Goal: Find specific page/section: Find specific page/section

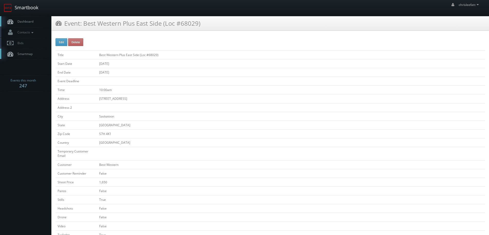
click at [27, 8] on link "Smartbook" at bounding box center [21, 8] width 42 height 16
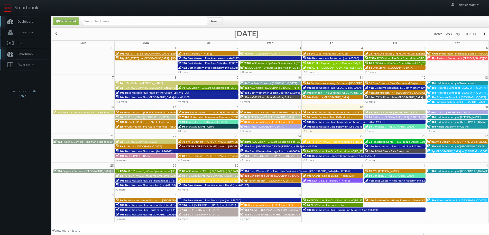
click at [116, 20] on input "text" at bounding box center [145, 21] width 125 height 7
type input "CCO116"
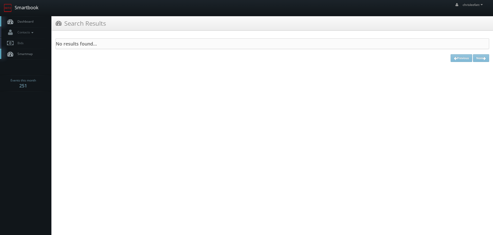
click at [28, 5] on link "Smartbook" at bounding box center [21, 8] width 42 height 16
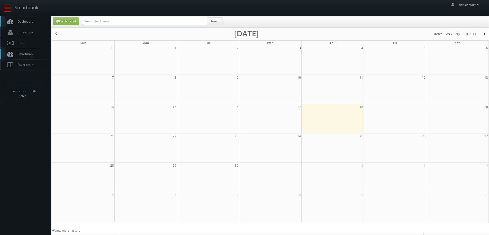
click at [96, 21] on input "text" at bounding box center [145, 21] width 125 height 7
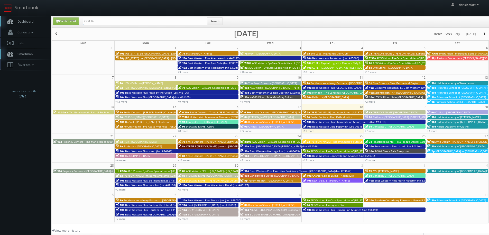
type input "CO116"
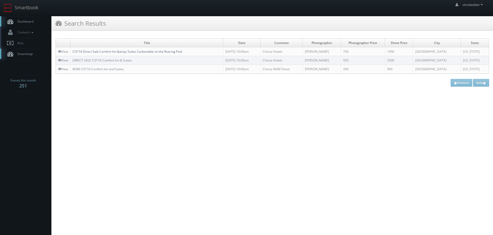
click at [94, 50] on link "CO116 Direct Sale Comfort Inn &amp; Suites Carbondale on the Roaring Fork" at bounding box center [127, 51] width 110 height 4
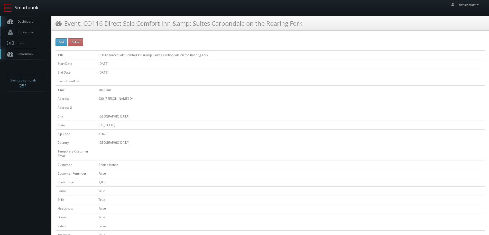
click at [34, 11] on link "Smartbook" at bounding box center [21, 8] width 42 height 16
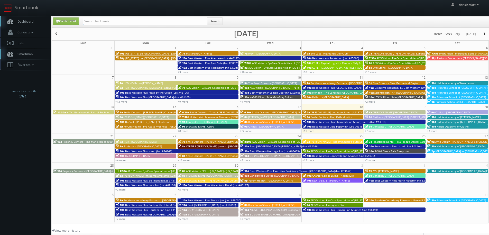
click at [110, 23] on input "text" at bounding box center [145, 21] width 125 height 7
type input "alachua i-75"
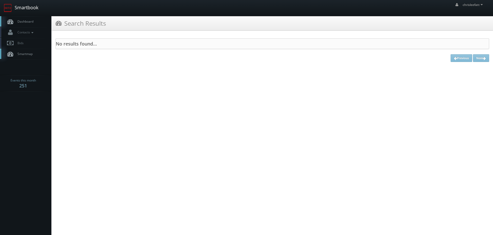
click at [23, 7] on link "Smartbook" at bounding box center [21, 8] width 42 height 16
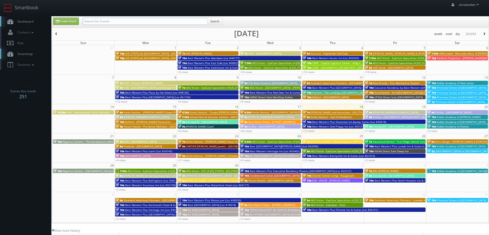
click at [107, 22] on input "text" at bounding box center [145, 21] width 125 height 7
type input "Alachua I-75"
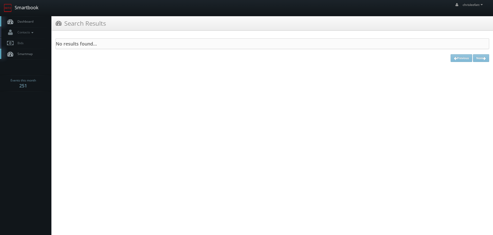
click at [34, 10] on link "Smartbook" at bounding box center [21, 8] width 42 height 16
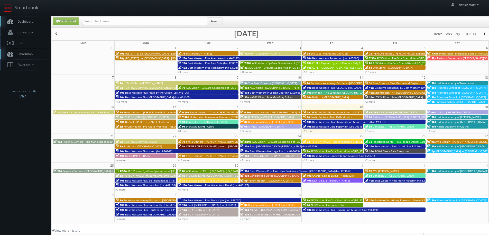
click at [95, 22] on input "text" at bounding box center [145, 21] width 125 height 7
type input "Hampton Inn & SUites"
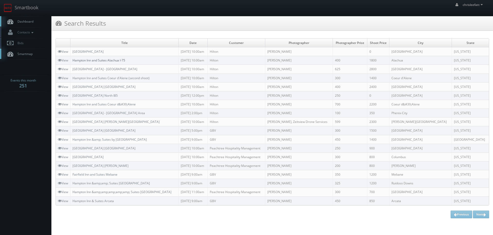
click at [116, 62] on link "Hampton Inn and Suites Alachua I-75" at bounding box center [98, 60] width 53 height 4
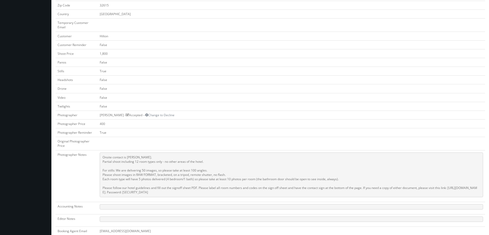
scroll to position [154, 0]
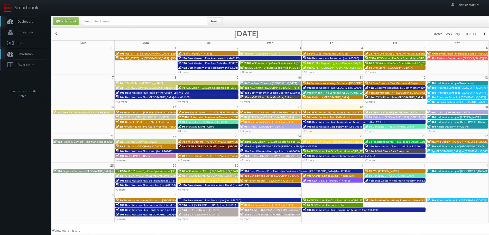
click at [178, 23] on input "text" at bounding box center [145, 21] width 125 height 7
type input "co116"
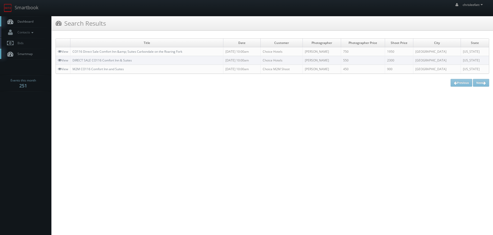
click at [130, 49] on td "CO116 Direct Sale Comfort Inn &amp; Suites Carbondale on the Roaring Fork" at bounding box center [146, 51] width 153 height 9
click at [131, 50] on link "CO116 Direct Sale Comfort Inn &amp; Suites Carbondale on the Roaring Fork" at bounding box center [127, 51] width 110 height 4
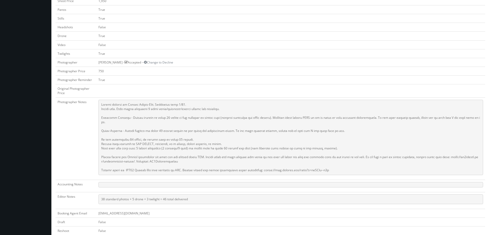
scroll to position [180, 0]
